Goal: Task Accomplishment & Management: Manage account settings

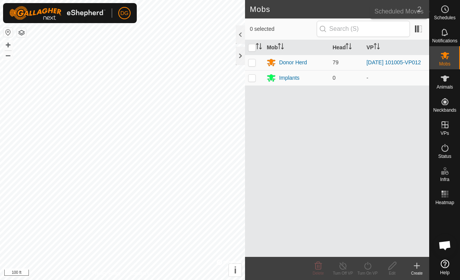
click at [446, 11] on icon at bounding box center [444, 9] width 9 height 9
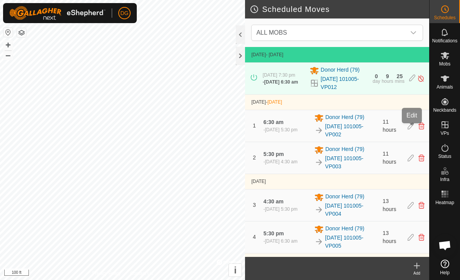
click at [410, 129] on icon at bounding box center [411, 126] width 6 height 7
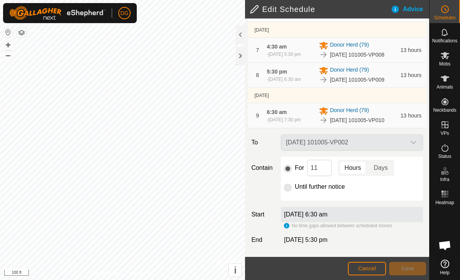
scroll to position [310, 0]
click at [326, 173] on input "11" at bounding box center [319, 168] width 25 height 16
type input "1"
click at [368, 266] on span "Cancel" at bounding box center [367, 269] width 18 height 6
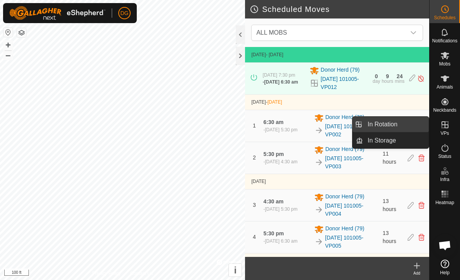
click at [403, 124] on link "In Rotation" at bounding box center [396, 124] width 66 height 15
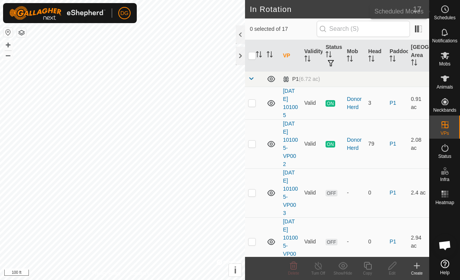
click at [444, 8] on icon at bounding box center [444, 9] width 9 height 9
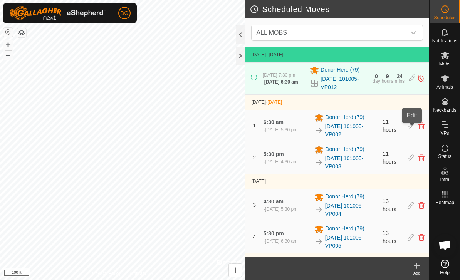
click at [412, 128] on icon at bounding box center [411, 126] width 6 height 7
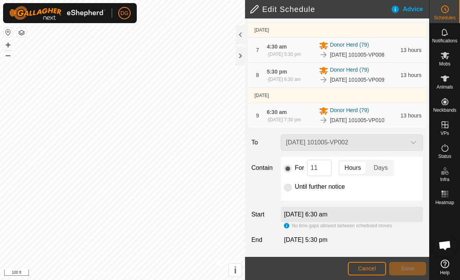
scroll to position [303, 0]
click at [326, 176] on input "11" at bounding box center [319, 168] width 25 height 16
type input "1"
type input "24"
click at [409, 266] on span "Save" at bounding box center [407, 269] width 13 height 6
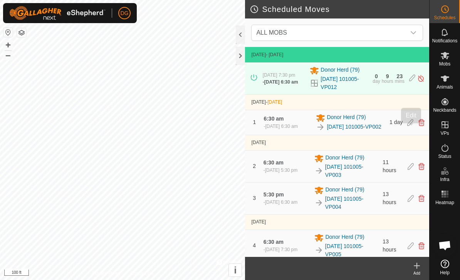
click at [409, 126] on icon at bounding box center [410, 122] width 6 height 7
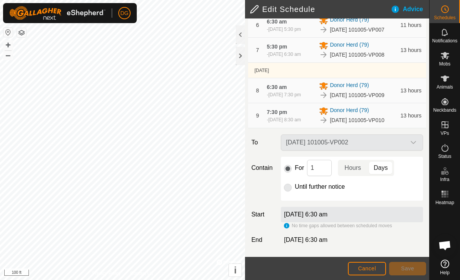
scroll to position [310, 0]
click at [321, 173] on input "1" at bounding box center [319, 168] width 25 height 16
click at [355, 169] on span "Hours" at bounding box center [353, 167] width 17 height 9
click at [323, 171] on input "12" at bounding box center [319, 168] width 25 height 16
type input "10"
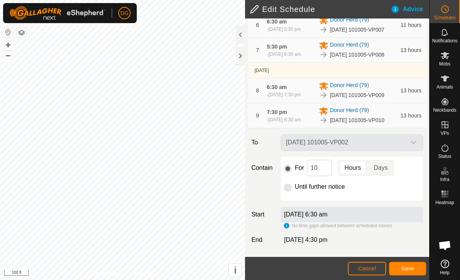
click at [407, 269] on span "Save" at bounding box center [407, 269] width 13 height 6
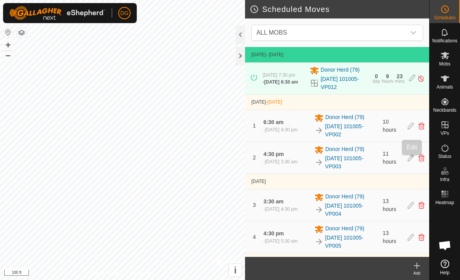
click at [412, 161] on icon at bounding box center [411, 158] width 6 height 7
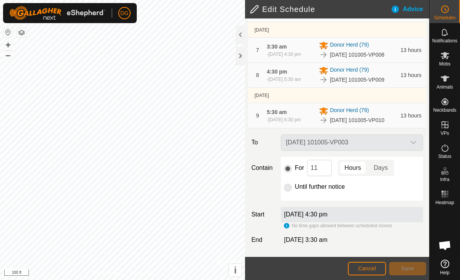
scroll to position [310, 0]
click at [326, 173] on input "11" at bounding box center [319, 168] width 25 height 16
type input "1"
click at [381, 170] on span "Days" at bounding box center [381, 167] width 14 height 9
click at [409, 269] on span "Save" at bounding box center [407, 269] width 13 height 6
